Goal: Task Accomplishment & Management: Complete application form

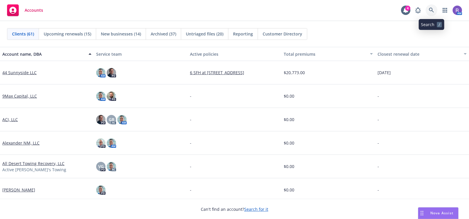
click at [433, 8] on icon at bounding box center [431, 10] width 5 height 5
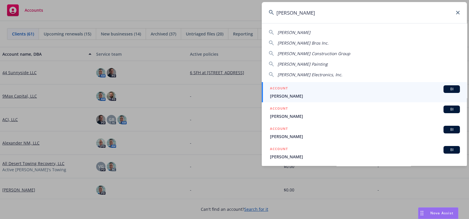
type input "wilson"
click at [334, 92] on div "ACCOUNT BI" at bounding box center [365, 89] width 190 height 8
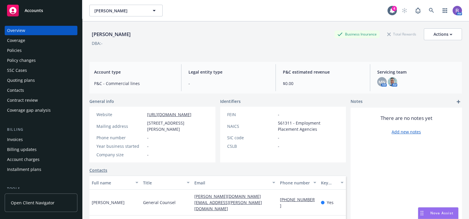
click at [36, 80] on div "Quoting plans" at bounding box center [41, 80] width 68 height 9
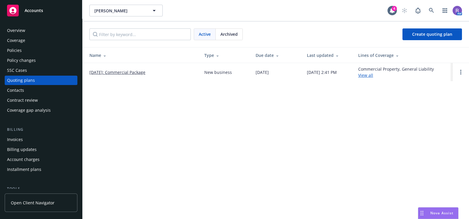
click at [126, 73] on link "[DATE]: Commercial Package" at bounding box center [117, 72] width 56 height 6
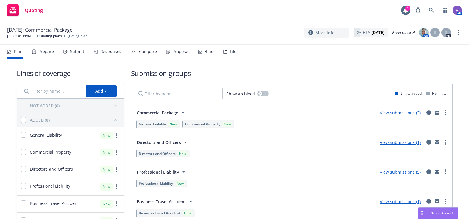
click at [47, 53] on div "Prepare" at bounding box center [46, 51] width 16 height 5
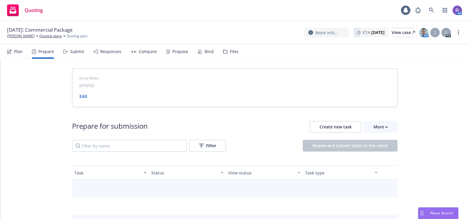
click at [71, 54] on div "Submit" at bounding box center [77, 51] width 14 height 5
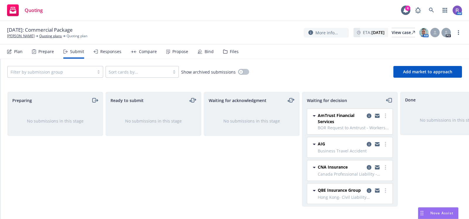
click at [230, 57] on div "Files" at bounding box center [231, 52] width 16 height 14
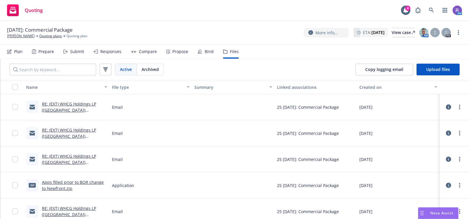
click at [47, 53] on div "Prepare" at bounding box center [46, 51] width 16 height 5
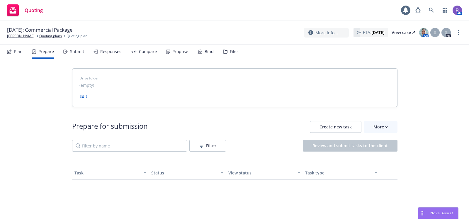
click at [74, 55] on div "Submit" at bounding box center [73, 52] width 21 height 14
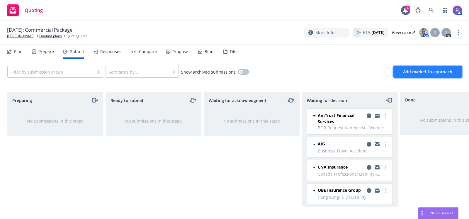
click at [416, 71] on span "Add market to approach" at bounding box center [427, 72] width 49 height 6
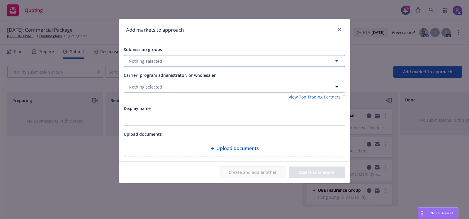
click at [180, 60] on button "Nothing selected" at bounding box center [235, 61] width 222 height 12
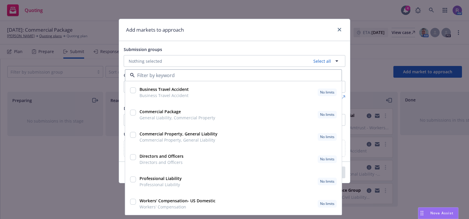
click at [49, 157] on div "Add markets to approach Submission groups Nothing selected Select all Business …" at bounding box center [234, 109] width 469 height 219
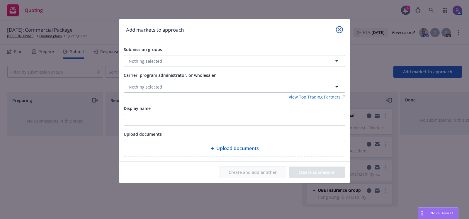
click at [339, 27] on link "close" at bounding box center [339, 29] width 7 height 7
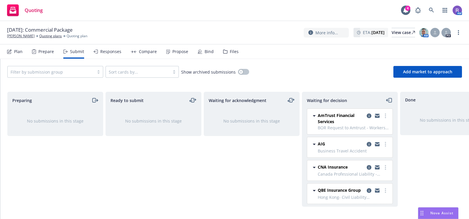
click at [229, 55] on div "Files" at bounding box center [231, 52] width 16 height 14
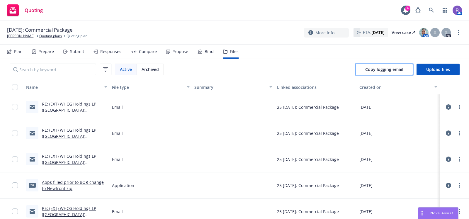
click at [390, 71] on span "Copy logging email" at bounding box center [385, 70] width 38 height 6
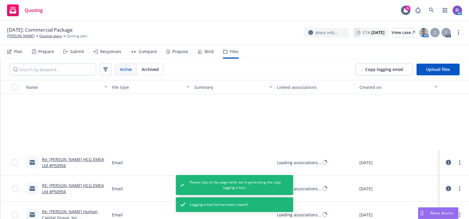
scroll to position [1168, 0]
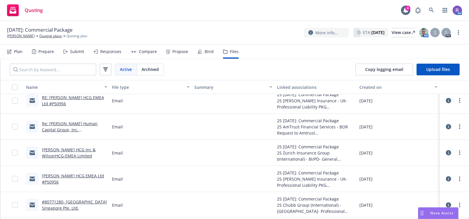
click at [37, 50] on div "Prepare" at bounding box center [43, 52] width 22 height 14
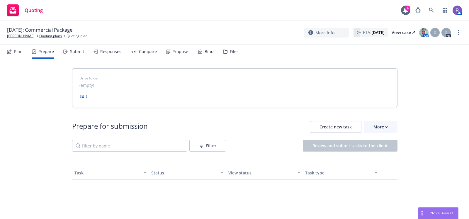
click at [73, 53] on div "Submit" at bounding box center [77, 51] width 14 height 5
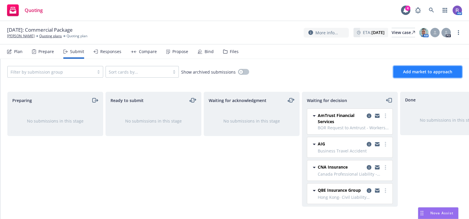
click at [415, 69] on span "Add market to approach" at bounding box center [427, 72] width 49 height 6
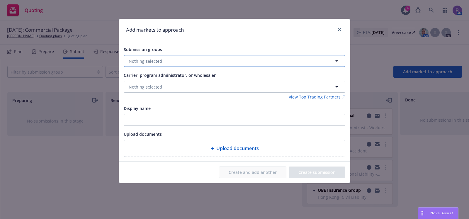
click at [205, 59] on button "Nothing selected" at bounding box center [235, 61] width 222 height 12
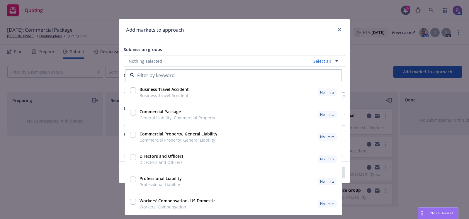
click at [166, 135] on strong "Commercial Property, General Liability" at bounding box center [179, 134] width 78 height 6
checkbox input "true"
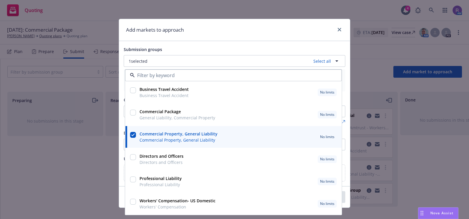
click at [230, 30] on div "Add markets to approach" at bounding box center [234, 30] width 231 height 22
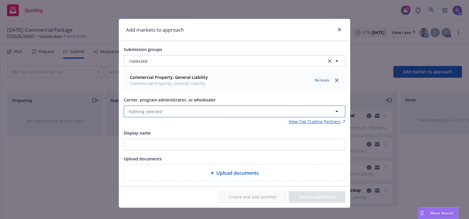
click at [158, 112] on button "Nothing selected" at bounding box center [235, 112] width 222 height 12
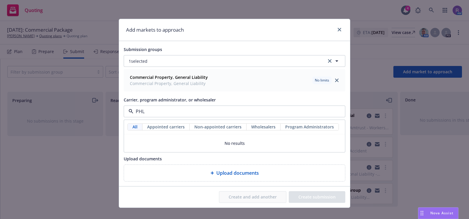
type input "PH"
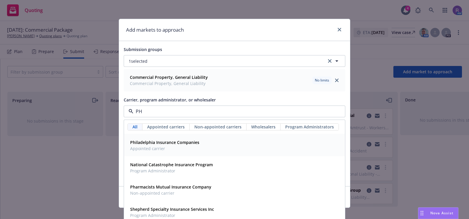
click at [163, 146] on span "Appointed carrier" at bounding box center [164, 149] width 69 height 6
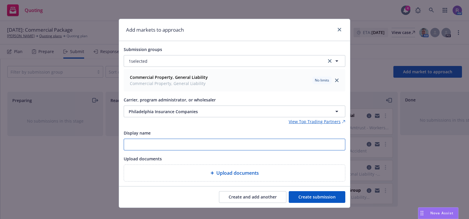
click at [222, 147] on input "Display name" at bounding box center [234, 144] width 221 height 11
type input "PKG"
click at [305, 194] on button "Create submission" at bounding box center [317, 197] width 57 height 12
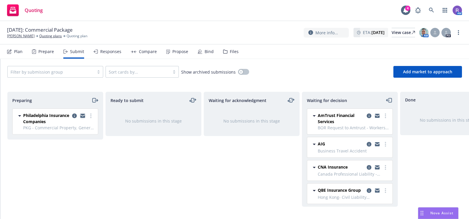
click at [84, 116] on icon "copy logging email" at bounding box center [82, 116] width 5 height 3
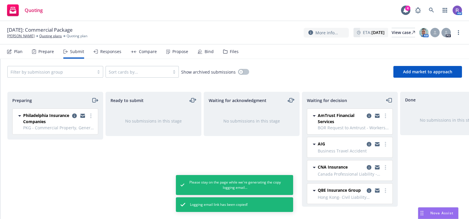
click at [392, 100] on icon "moveLeft" at bounding box center [389, 100] width 7 height 7
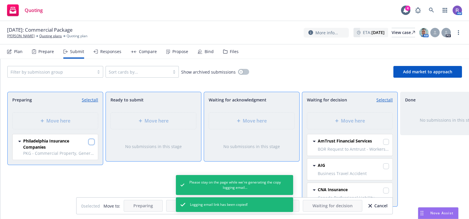
click at [92, 142] on input "checkbox" at bounding box center [92, 142] width 6 height 6
checkbox input "true"
click at [332, 118] on div "Move here" at bounding box center [350, 120] width 76 height 7
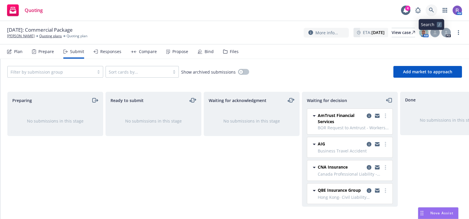
click at [435, 11] on link at bounding box center [432, 10] width 12 height 12
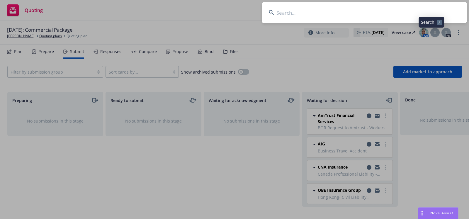
click at [435, 11] on input at bounding box center [364, 12] width 205 height 21
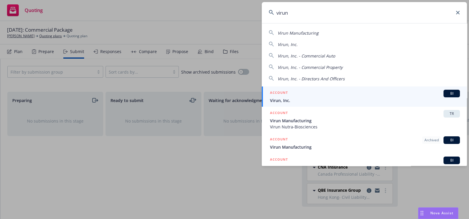
type input "virun"
click at [287, 104] on link "ACCOUNT BI Virun, Inc." at bounding box center [364, 97] width 205 height 20
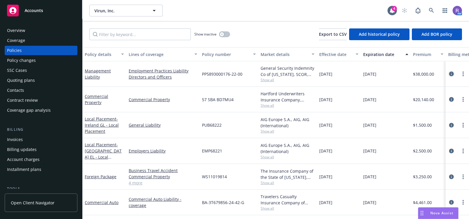
click at [449, 75] on icon "circleInformation" at bounding box center [451, 74] width 5 height 5
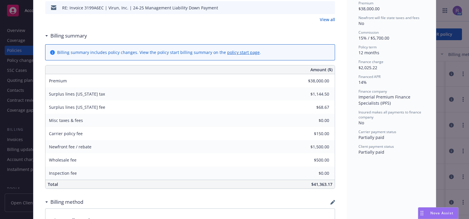
scroll to position [251, 0]
